Goal: Information Seeking & Learning: Learn about a topic

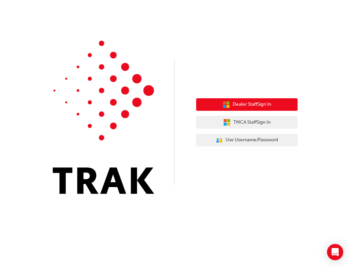
click at [232, 101] on button "Dealer Staff Sign In" at bounding box center [247, 104] width 102 height 13
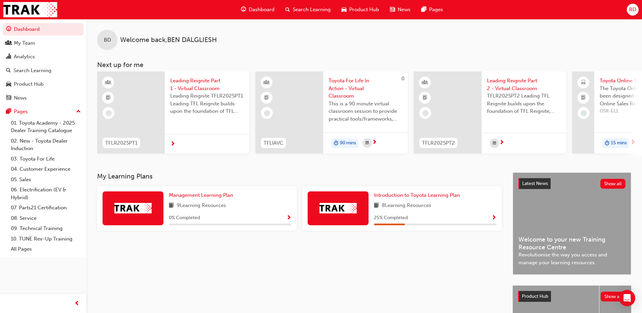
click at [304, 9] on span "Search Learning" at bounding box center [312, 10] width 38 height 8
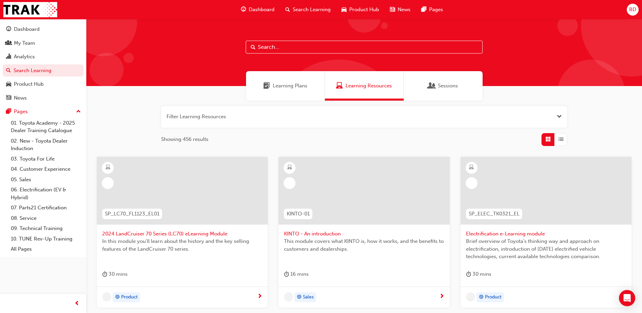
click at [280, 52] on input "text" at bounding box center [364, 47] width 237 height 13
type input "acl"
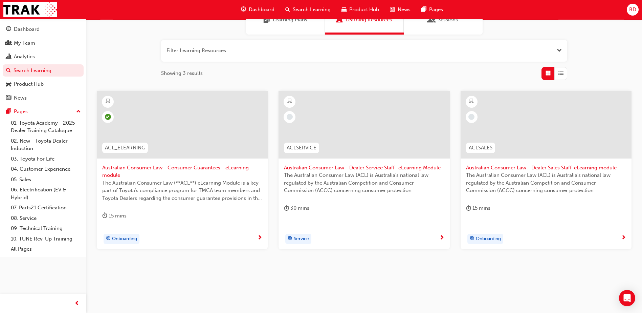
scroll to position [68, 0]
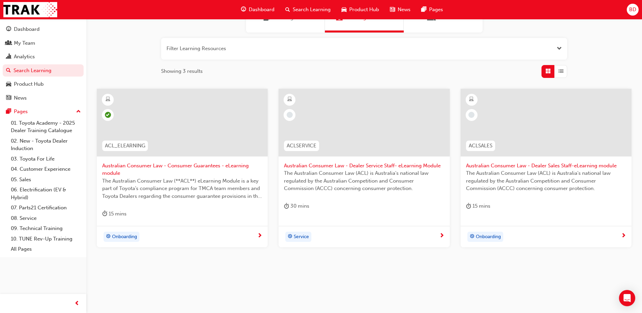
click at [176, 165] on span "Australian Consumer Law - Consumer Guarantees - eLearning module" at bounding box center [182, 169] width 160 height 15
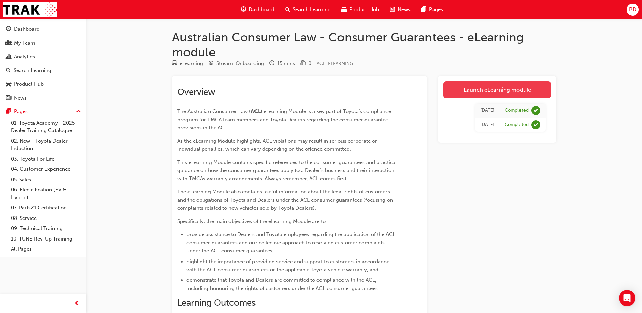
click at [482, 88] on link "Launch eLearning module" at bounding box center [497, 89] width 108 height 17
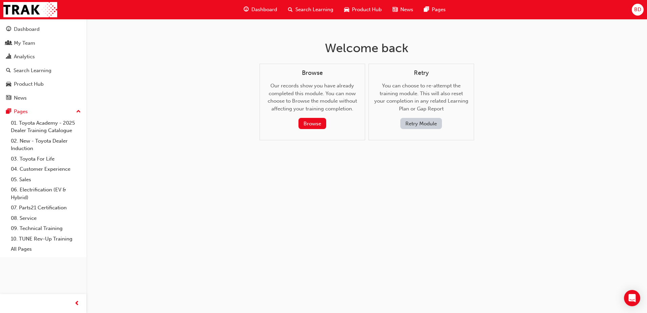
click at [428, 124] on button "Retry Module" at bounding box center [421, 123] width 42 height 11
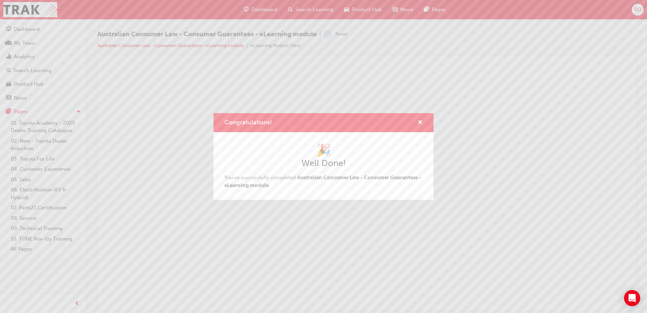
click at [423, 121] on div "Congratulations!" at bounding box center [324, 122] width 220 height 19
click at [421, 122] on span "cross-icon" at bounding box center [420, 123] width 5 height 6
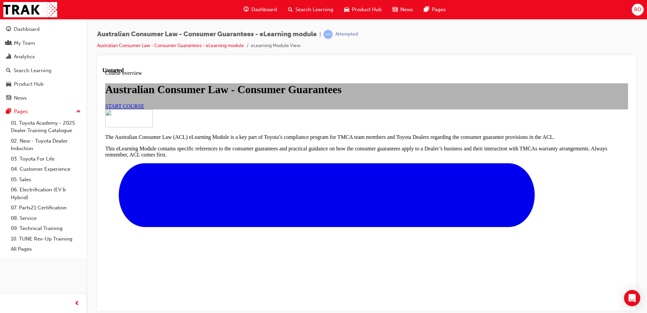
click at [144, 109] on span "START COURSE" at bounding box center [124, 106] width 39 height 6
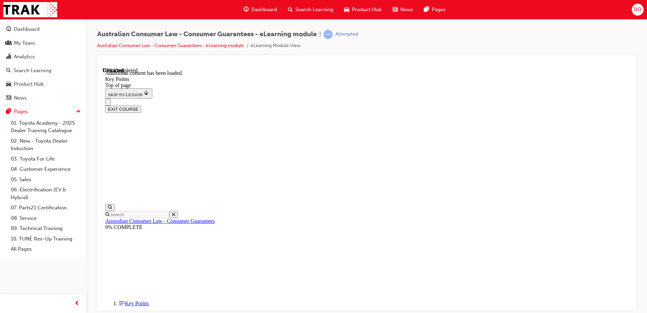
scroll to position [881, 0]
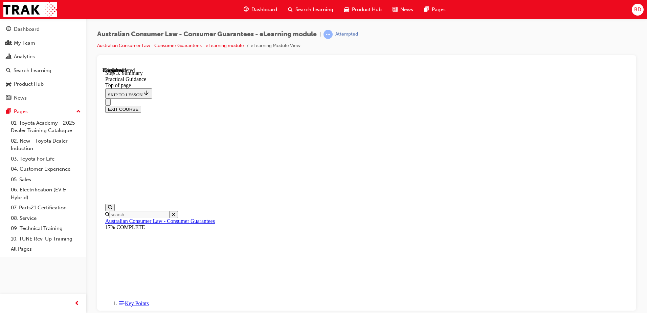
scroll to position [156, 0]
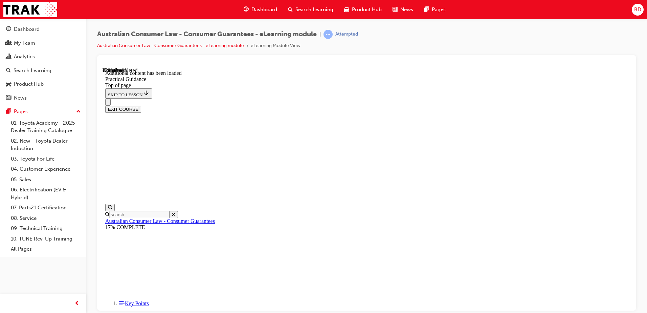
scroll to position [428, 0]
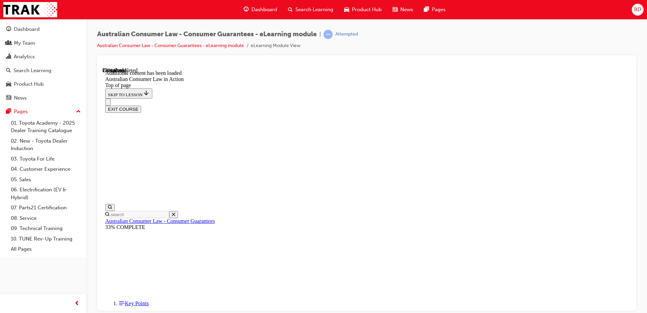
scroll to position [383, 0]
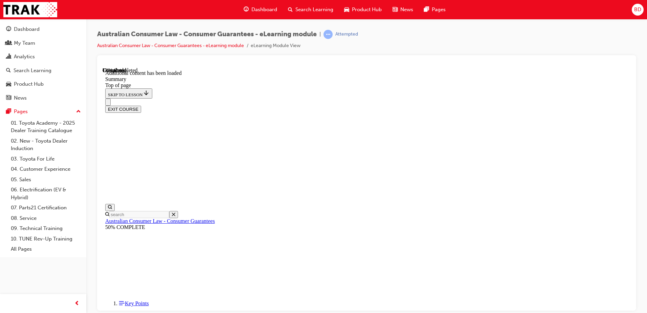
scroll to position [215, 0]
